Goal: Transaction & Acquisition: Purchase product/service

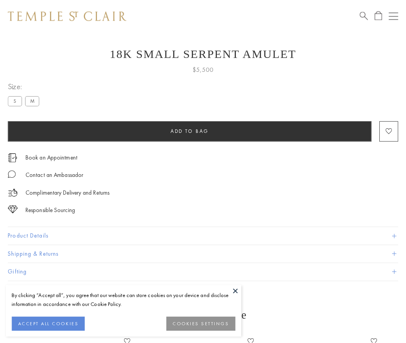
scroll to position [17, 0]
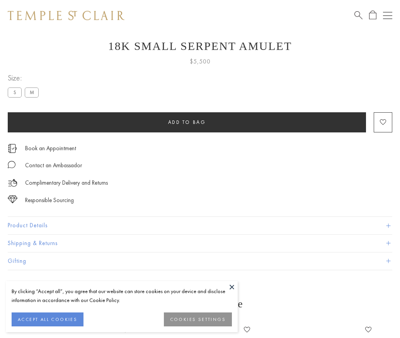
click at [187, 122] on span "Add to bag" at bounding box center [187, 122] width 38 height 7
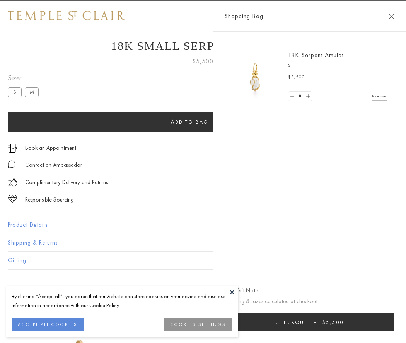
click at [323, 323] on button "Checkout $5,500" at bounding box center [309, 323] width 170 height 18
